Goal: Transaction & Acquisition: Obtain resource

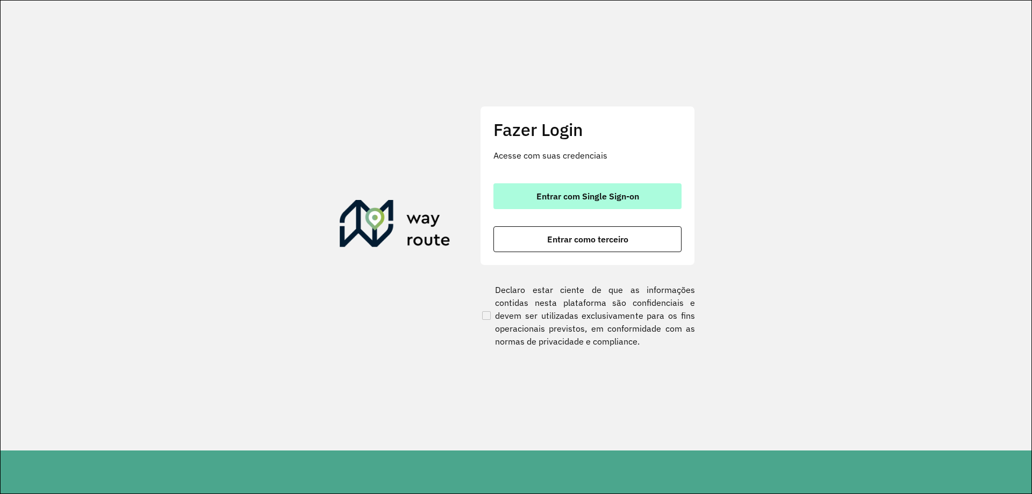
click at [590, 202] on button "Entrar com Single Sign-on" at bounding box center [587, 196] width 188 height 26
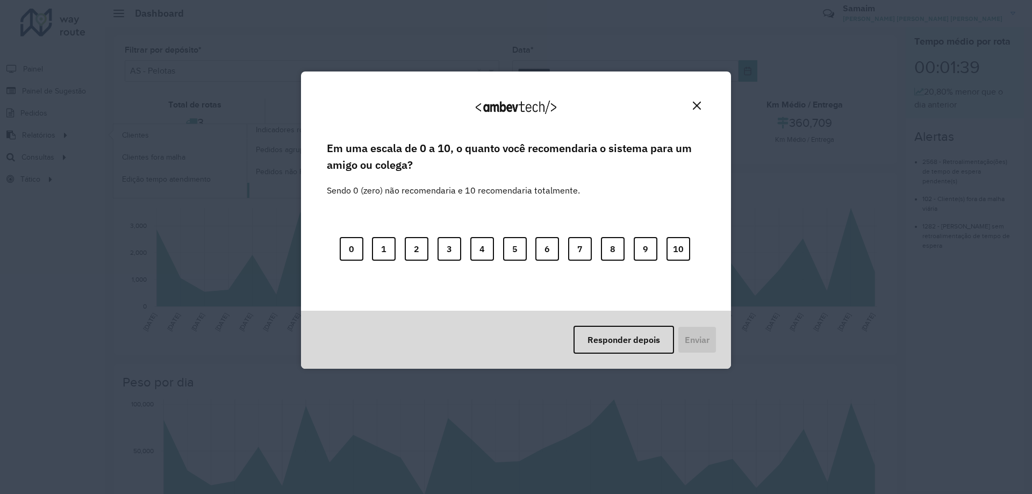
click at [395, 124] on div "Agradecemos seu feedback!" at bounding box center [516, 111] width 404 height 54
click at [597, 346] on button "Responder depois" at bounding box center [623, 340] width 101 height 28
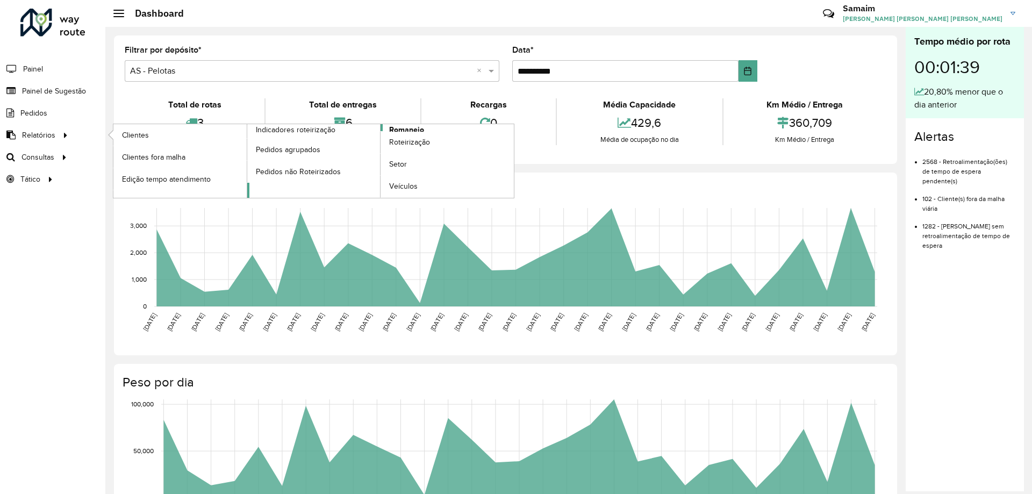
click at [404, 127] on span "Romaneio" at bounding box center [406, 129] width 35 height 11
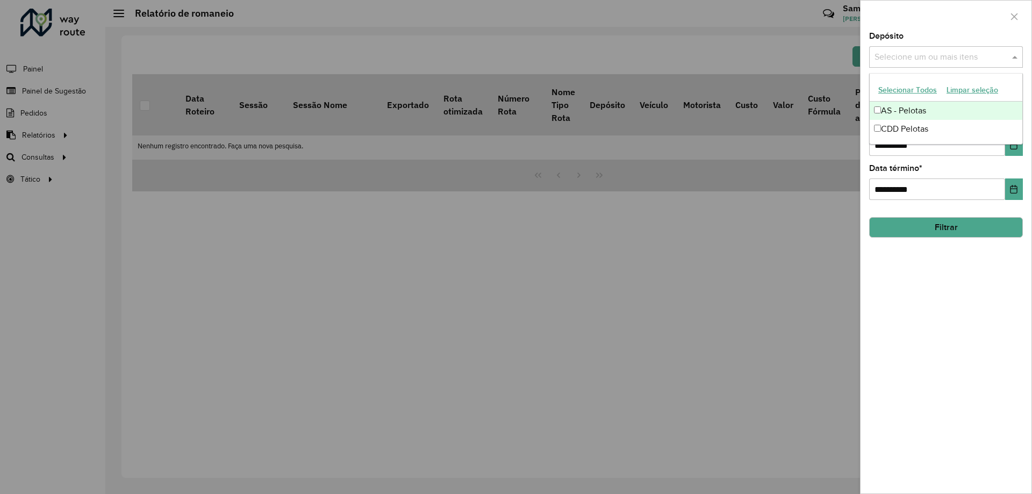
click at [952, 52] on input "text" at bounding box center [941, 57] width 138 height 13
click at [905, 85] on button "Selecionar Todos" at bounding box center [907, 90] width 68 height 17
click at [913, 38] on div "Depósito Selecione um ou mais itens AS - Pelotas × CDD Pelotas × ×" at bounding box center [946, 49] width 154 height 35
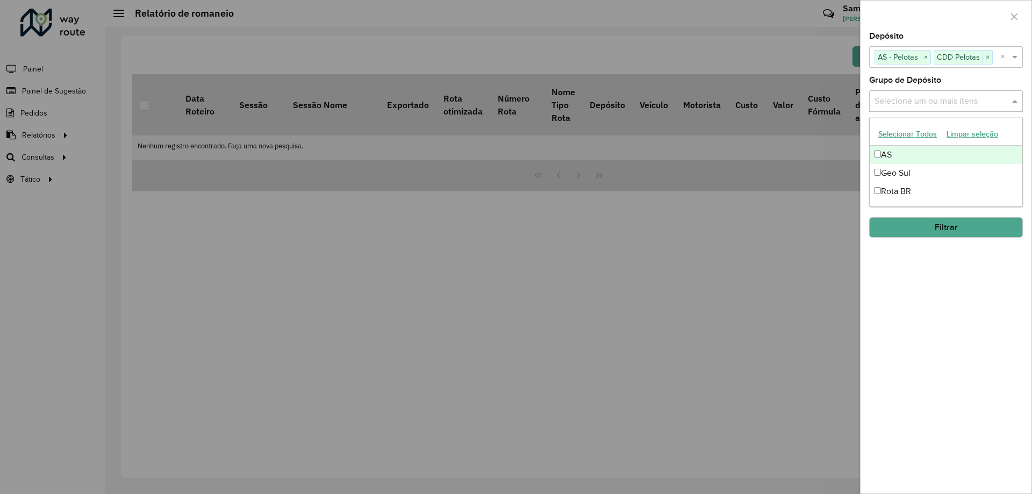
click at [938, 97] on input "text" at bounding box center [941, 101] width 138 height 13
click at [911, 134] on button "Selecionar Todos" at bounding box center [907, 134] width 68 height 17
click at [930, 8] on div at bounding box center [945, 17] width 171 height 32
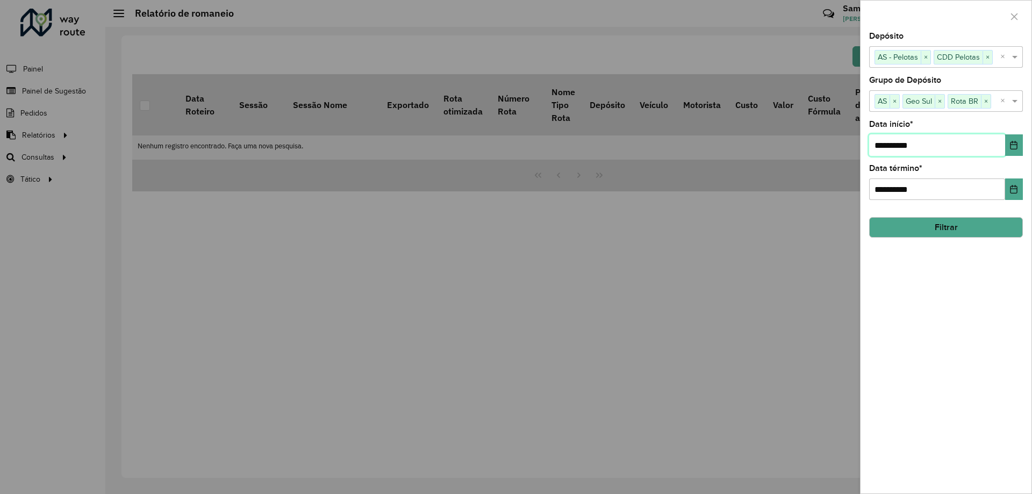
click at [1003, 148] on input "**********" at bounding box center [937, 144] width 136 height 21
click at [1010, 147] on icon "Choose Date" at bounding box center [1013, 145] width 7 height 9
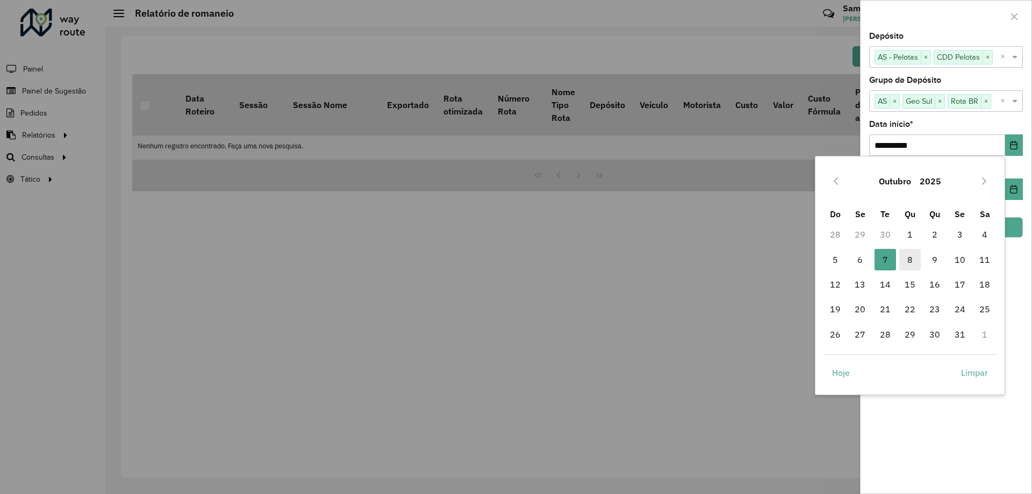
click at [904, 264] on span "8" at bounding box center [909, 259] width 21 height 21
type input "**********"
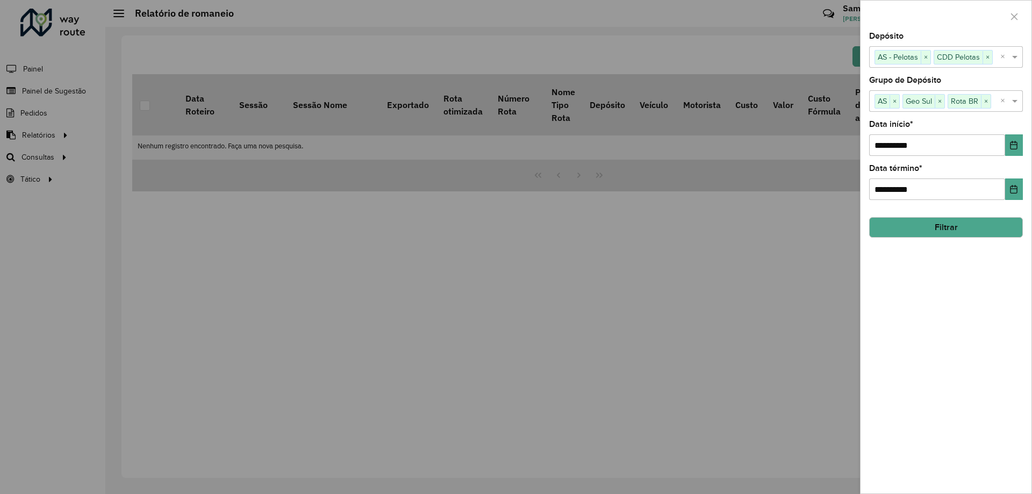
click at [908, 226] on button "Filtrar" at bounding box center [946, 227] width 154 height 20
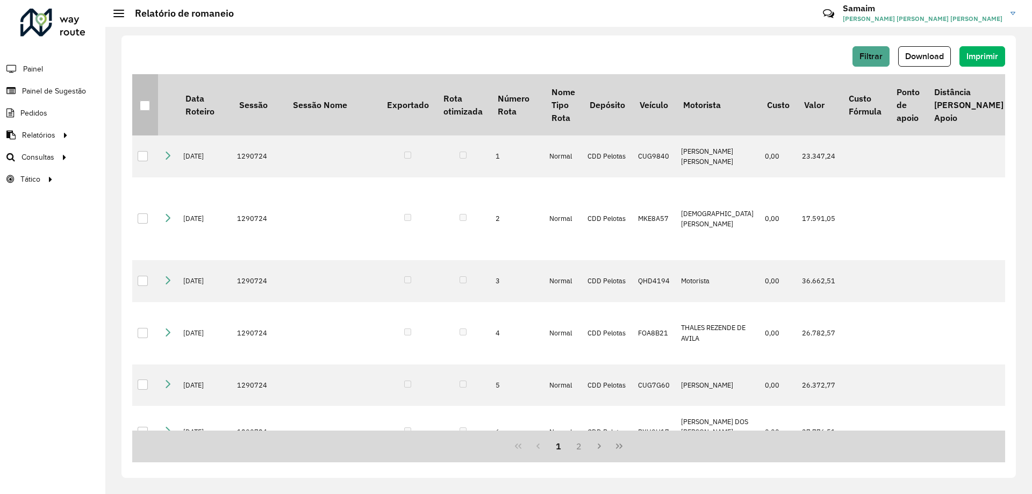
click at [153, 96] on th at bounding box center [145, 104] width 26 height 61
click at [148, 106] on div at bounding box center [145, 106] width 10 height 10
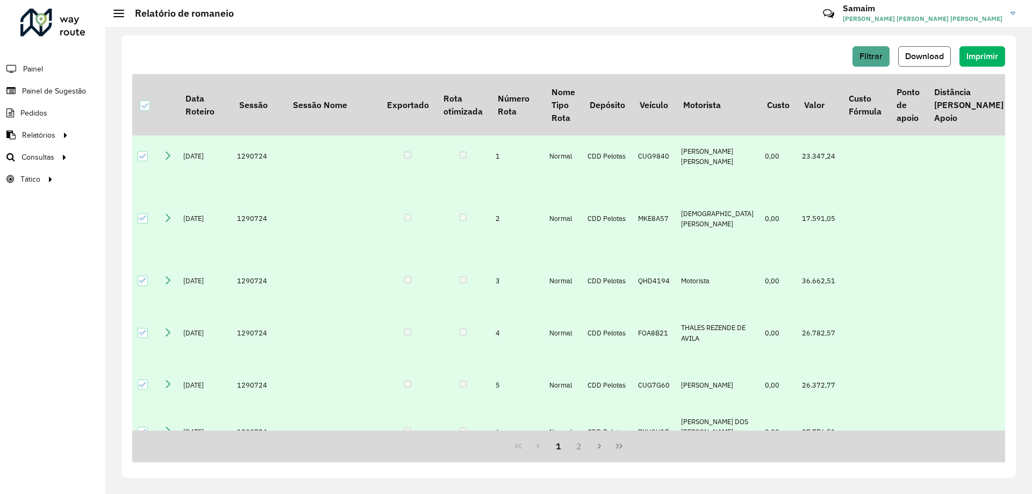
click at [923, 56] on span "Download" at bounding box center [924, 56] width 39 height 9
